Goal: Transaction & Acquisition: Purchase product/service

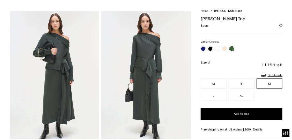
scroll to position [27, 0]
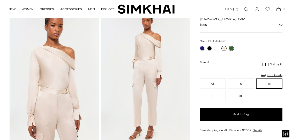
click at [224, 49] on link at bounding box center [223, 48] width 5 height 5
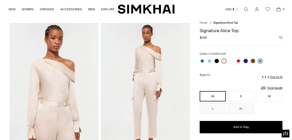
scroll to position [14, 0]
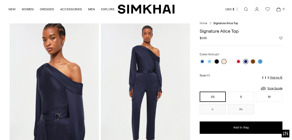
click at [246, 61] on link at bounding box center [245, 61] width 5 height 5
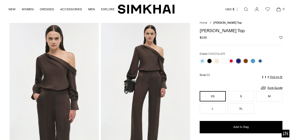
scroll to position [15, 0]
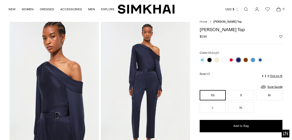
click at [238, 61] on link at bounding box center [238, 60] width 5 height 5
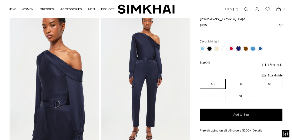
scroll to position [27, 0]
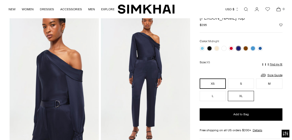
click at [241, 97] on button "XL" at bounding box center [241, 96] width 26 height 10
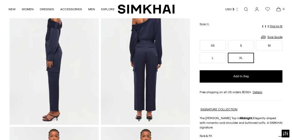
scroll to position [177, 0]
